Goal: Obtain resource: Obtain resource

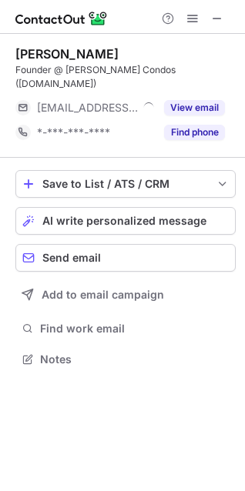
scroll to position [7, 7]
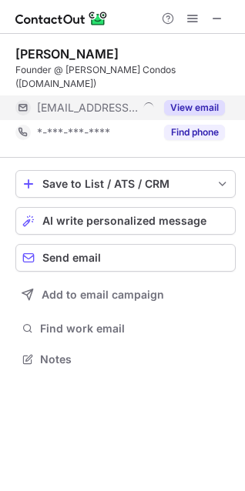
click at [196, 100] on button "View email" at bounding box center [194, 107] width 61 height 15
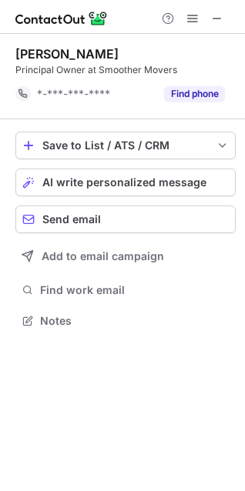
scroll to position [309, 245]
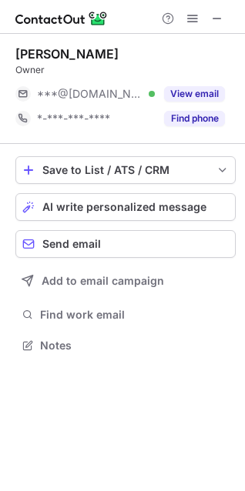
scroll to position [334, 245]
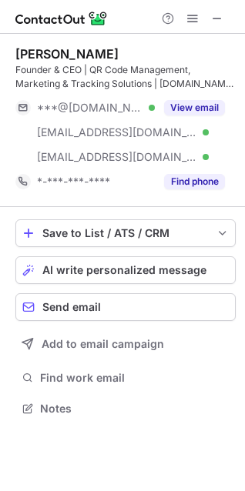
scroll to position [397, 245]
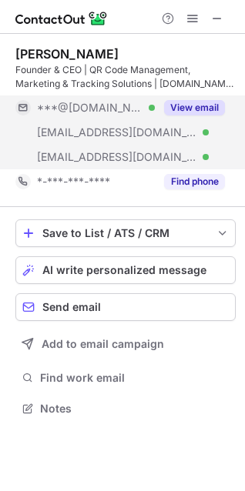
click at [197, 101] on button "View email" at bounding box center [194, 107] width 61 height 15
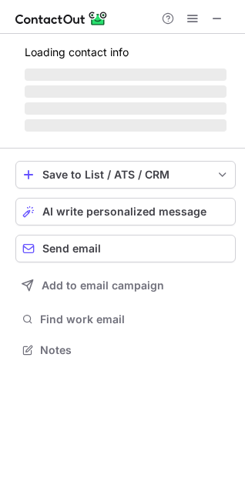
scroll to position [7, 7]
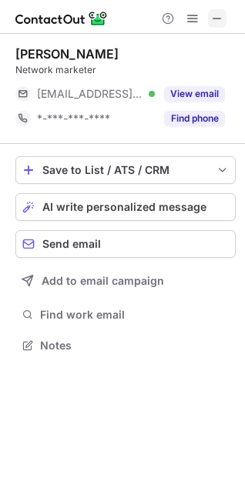
drag, startPoint x: 215, startPoint y: 12, endPoint x: 55, endPoint y: 50, distance: 164.3
click at [215, 13] on span at bounding box center [217, 18] width 12 height 12
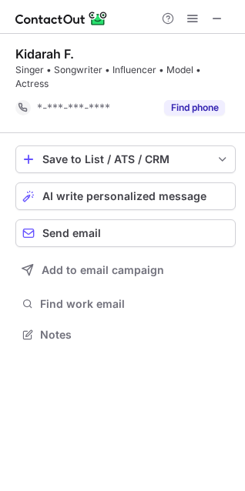
scroll to position [323, 245]
